Goal: Navigation & Orientation: Go to known website

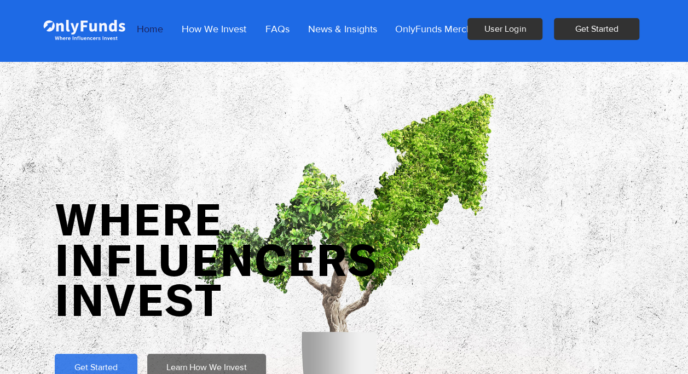
click at [148, 31] on p "Home" at bounding box center [149, 28] width 37 height 27
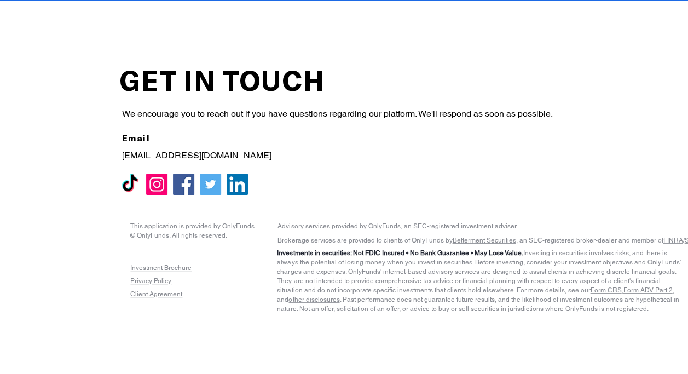
scroll to position [2176, 0]
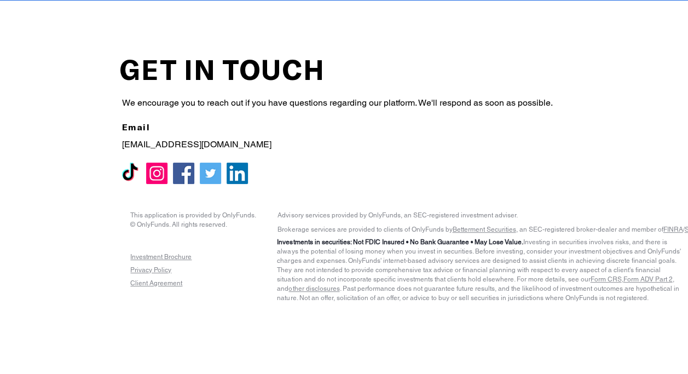
click at [241, 172] on img "LinkedIn" at bounding box center [237, 173] width 21 height 21
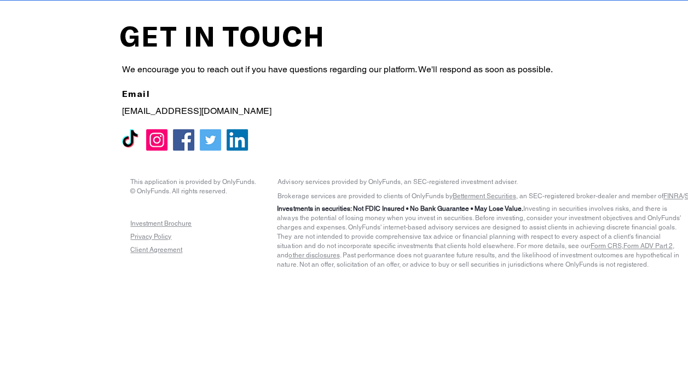
scroll to position [2259, 0]
